Goal: Task Accomplishment & Management: Manage account settings

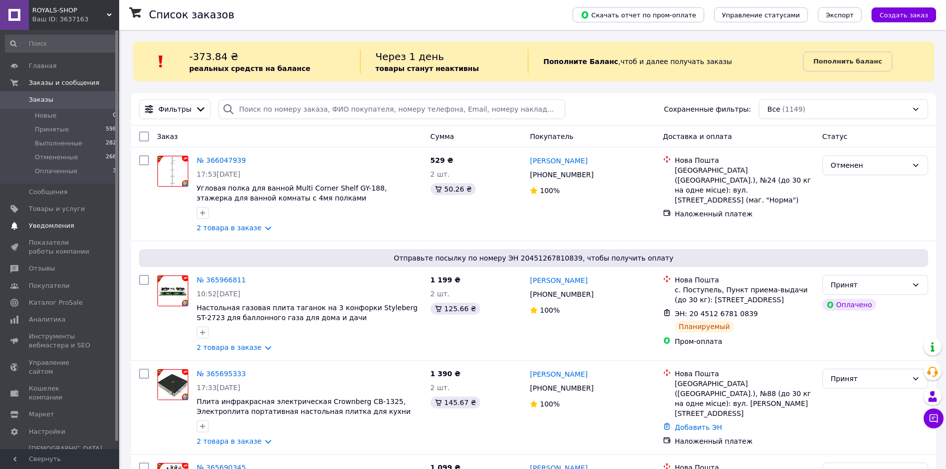
click at [38, 227] on span "Уведомления" at bounding box center [51, 226] width 45 height 9
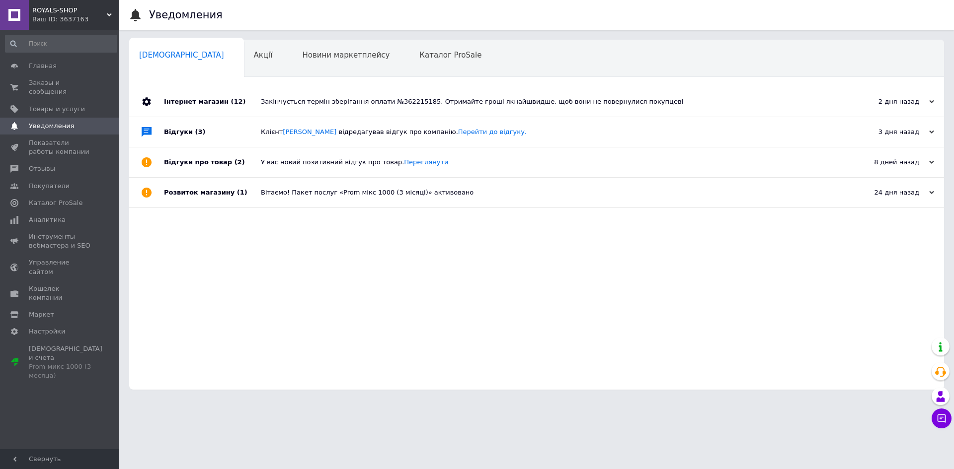
click at [298, 102] on div "Закінчується термін зберігання оплати №362215185. Отримайте гроші якнайшвидше, …" at bounding box center [548, 101] width 574 height 9
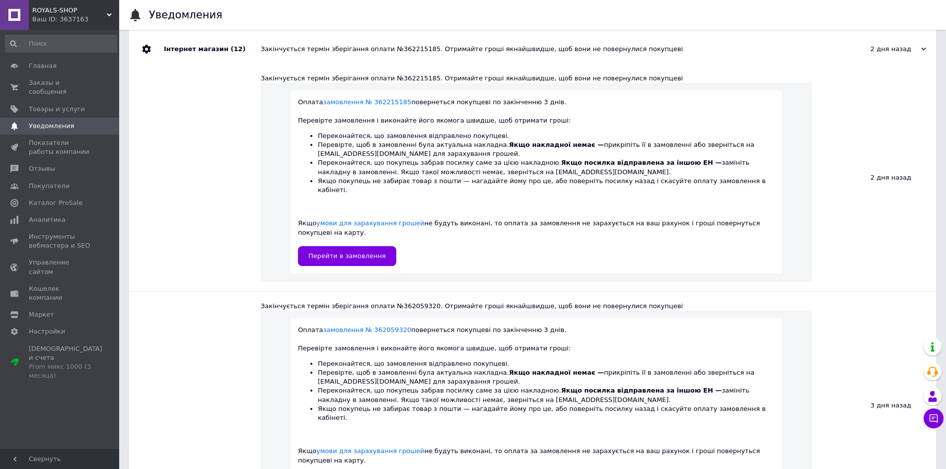
scroll to position [99, 0]
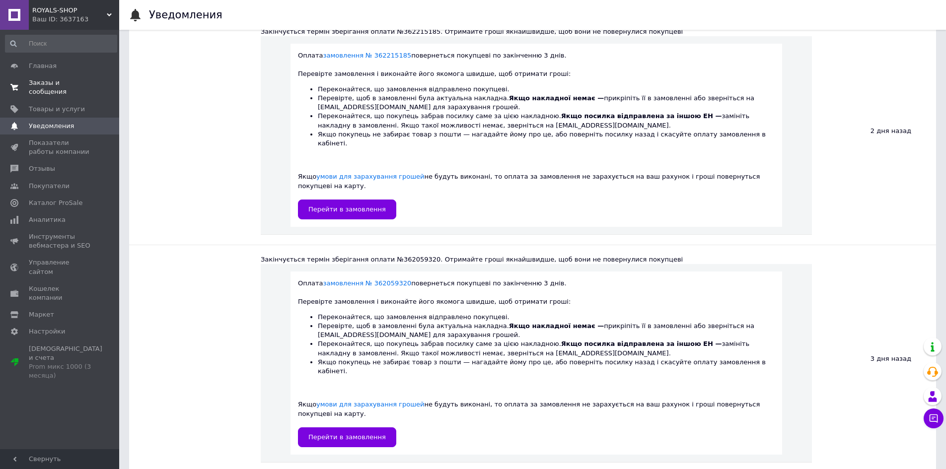
click at [68, 82] on span "Заказы и сообщения" at bounding box center [60, 87] width 63 height 18
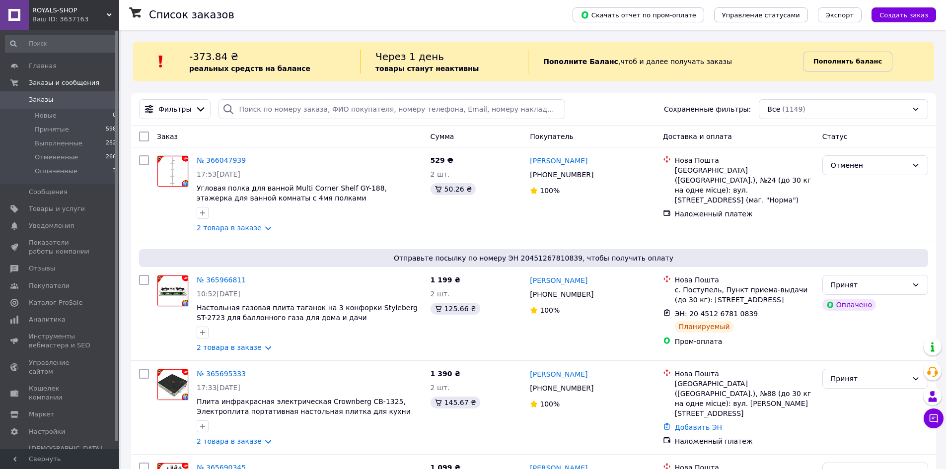
click at [843, 65] on b "Пополнить баланс" at bounding box center [848, 61] width 69 height 7
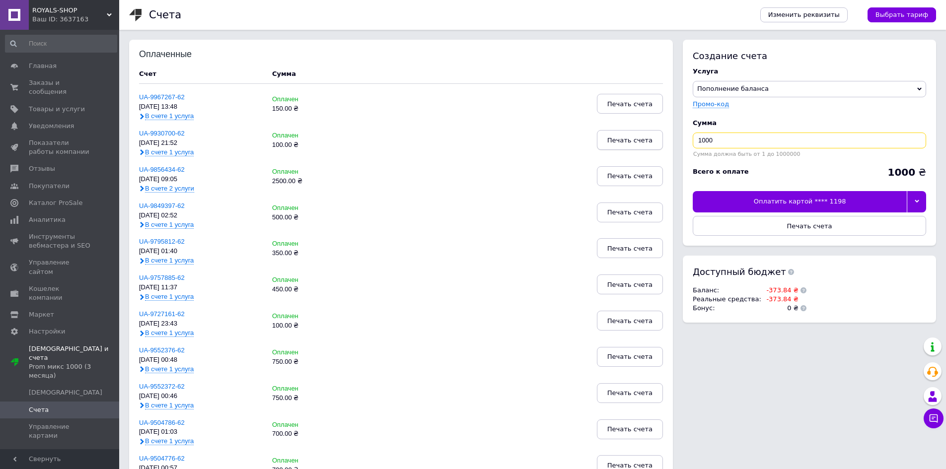
drag, startPoint x: 733, startPoint y: 138, endPoint x: 624, endPoint y: 137, distance: 108.3
click at [626, 143] on div "Оплаченные Счет Сумма UA-9967267-62 [DATE] 13:48 В счете 1 услуга Оплачен 150.0…" at bounding box center [532, 455] width 807 height 831
type input "400"
click at [922, 203] on div at bounding box center [916, 201] width 19 height 21
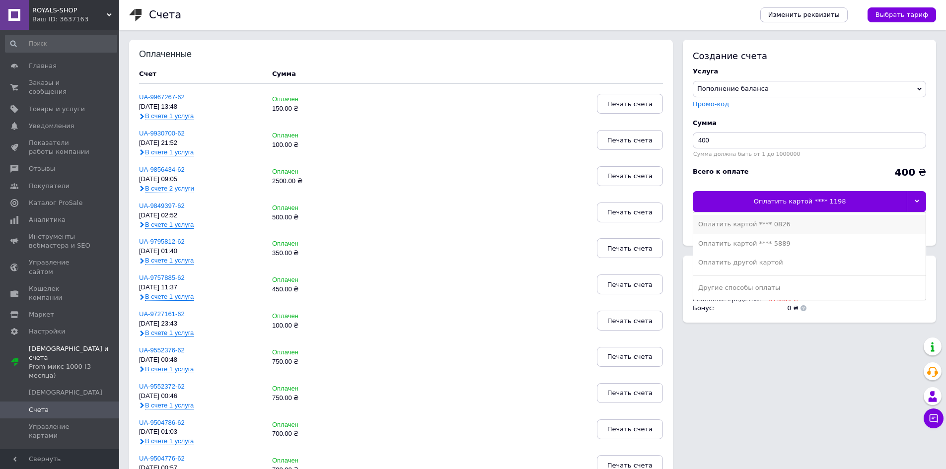
click at [785, 222] on div "Оплатить картой **** 0826" at bounding box center [809, 224] width 223 height 9
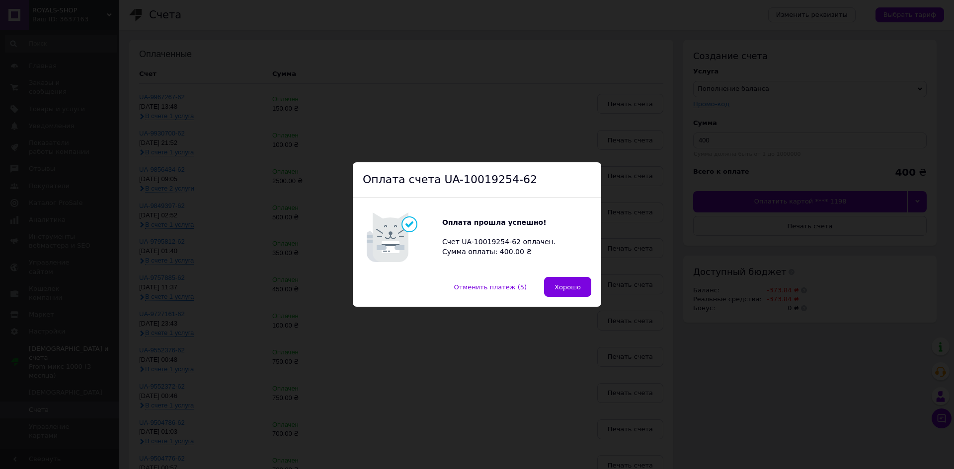
click at [611, 100] on div "Оплата счета UA-10019254-62 Оплата прошла успешно! Счет UA-10019254-62 оплачен.…" at bounding box center [477, 234] width 954 height 469
click at [569, 285] on span "Хорошо" at bounding box center [567, 287] width 26 height 7
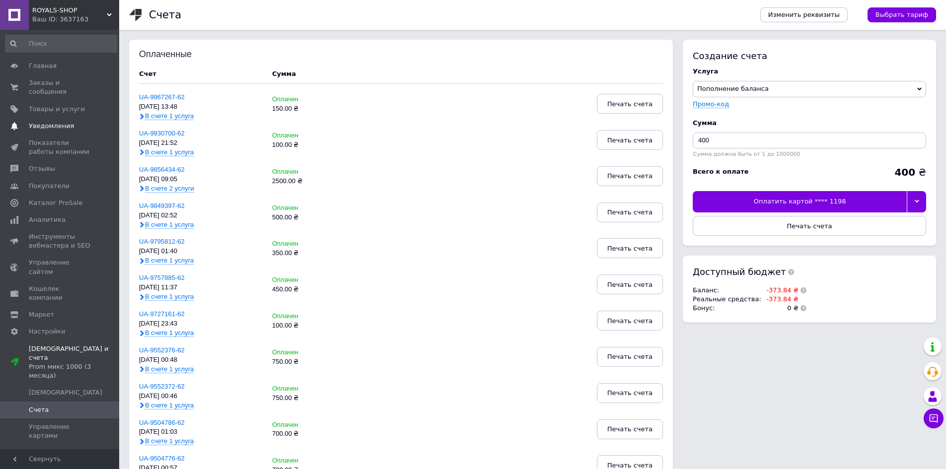
click at [59, 122] on span "Уведомления" at bounding box center [51, 126] width 45 height 9
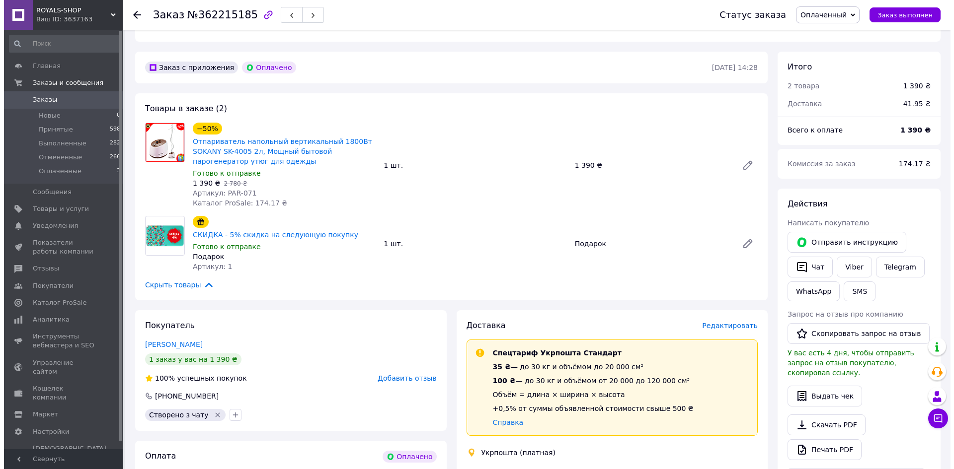
scroll to position [348, 0]
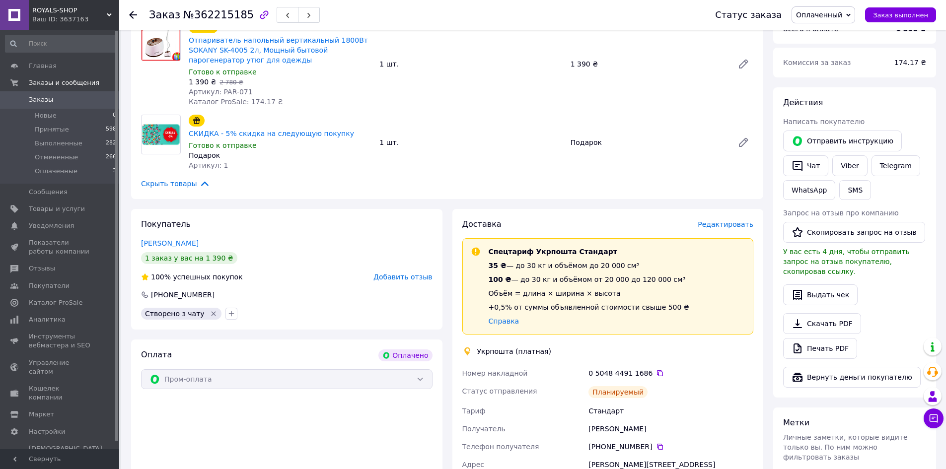
drag, startPoint x: 617, startPoint y: 417, endPoint x: 657, endPoint y: 417, distance: 39.7
click at [673, 420] on div "[PERSON_NAME]" at bounding box center [671, 429] width 169 height 18
copy div "Фесенко"
click at [735, 221] on span "Редактировать" at bounding box center [726, 225] width 56 height 8
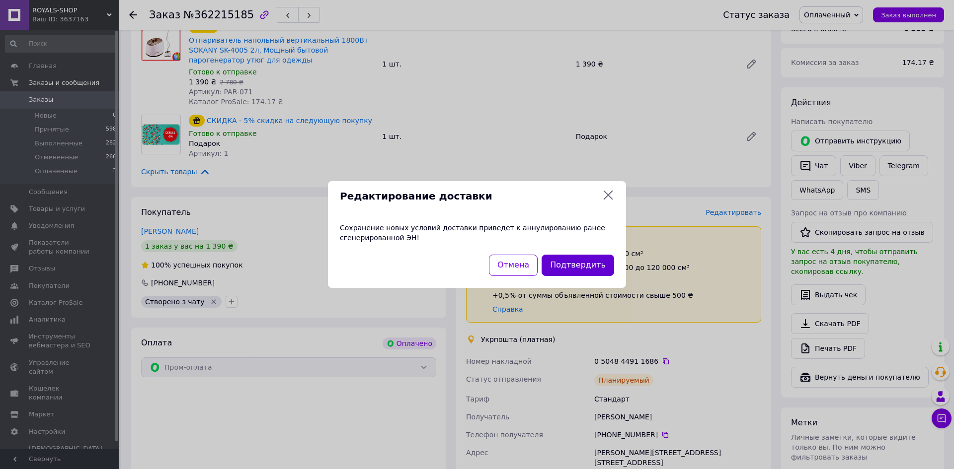
click at [588, 270] on button "Подтвердить" at bounding box center [577, 265] width 73 height 21
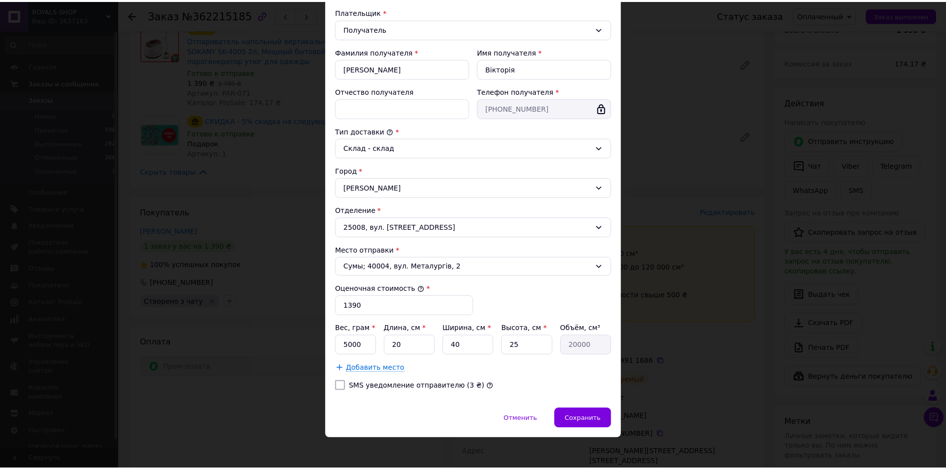
scroll to position [152, 0]
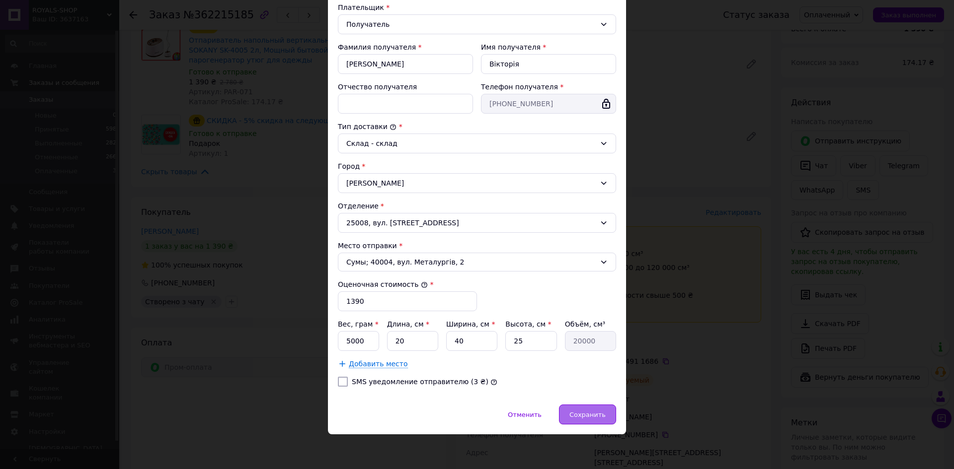
click at [575, 412] on span "Сохранить" at bounding box center [587, 414] width 36 height 7
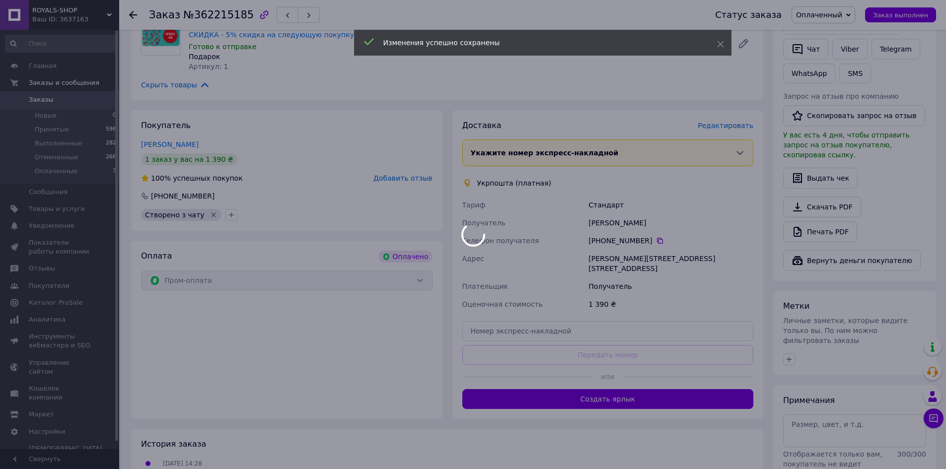
scroll to position [447, 0]
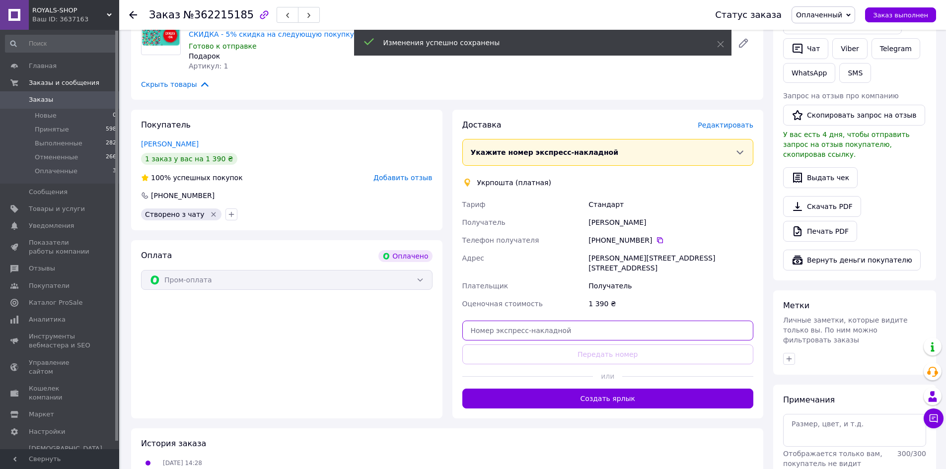
click at [505, 321] on input "text" at bounding box center [608, 331] width 292 height 20
paste input "505371042878"
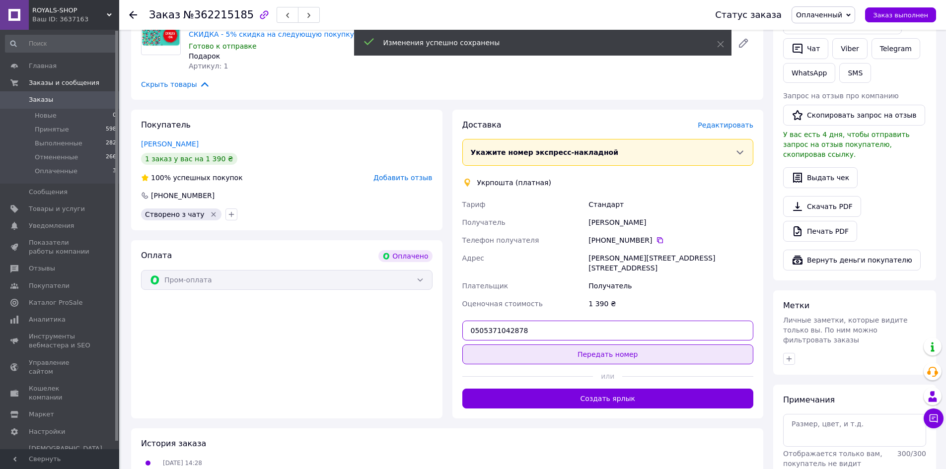
type input "0505371042878"
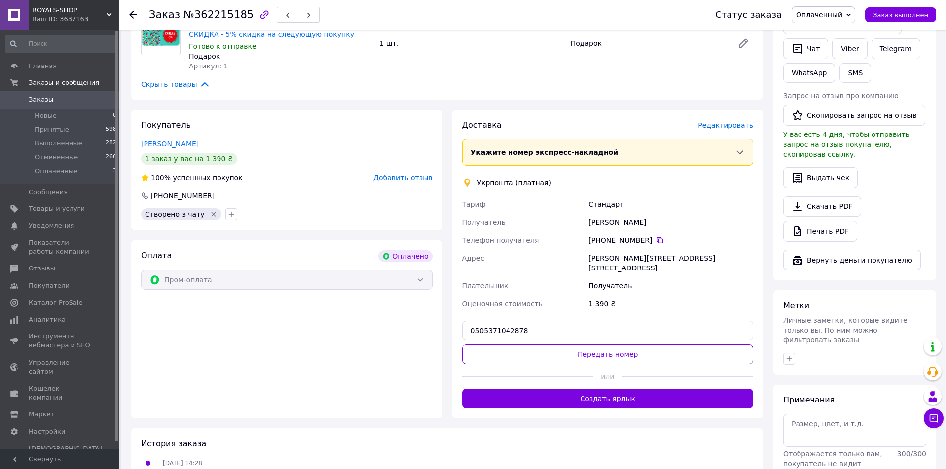
click at [587, 345] on button "Передать номер" at bounding box center [608, 355] width 292 height 20
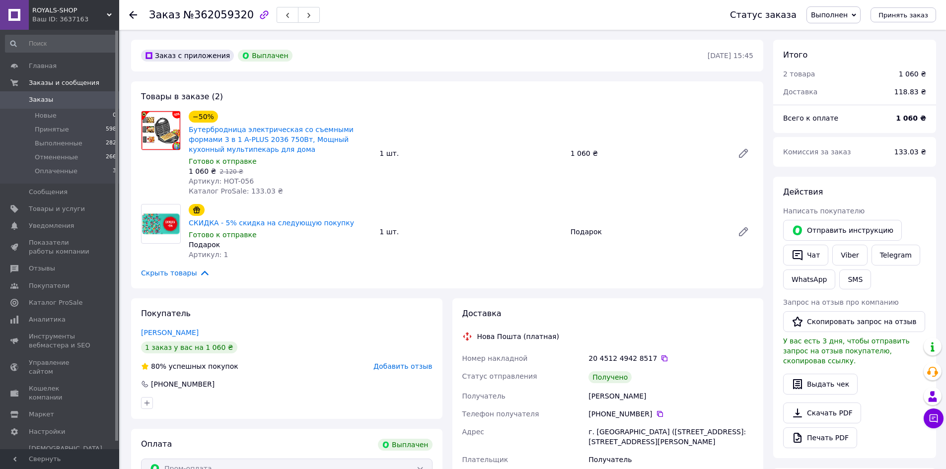
scroll to position [32, 0]
